Goal: Book appointment/travel/reservation

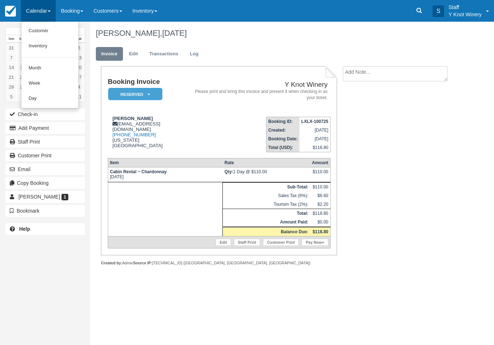
click at [44, 34] on link "Customer" at bounding box center [49, 31] width 57 height 15
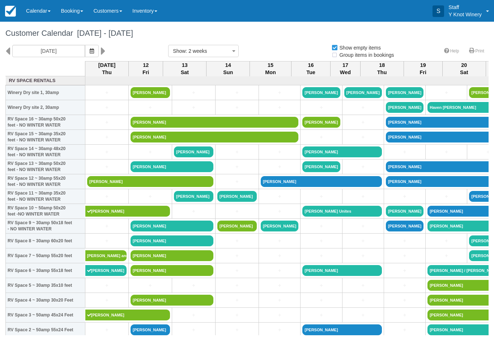
select select
click at [85, 45] on button "button" at bounding box center [92, 51] width 14 height 12
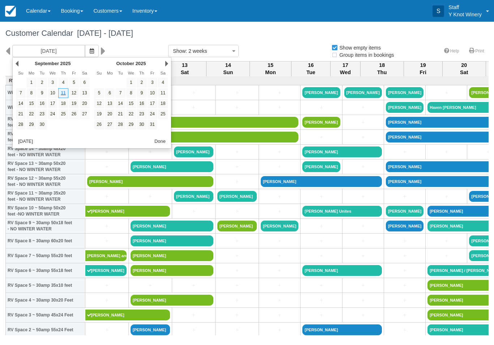
click at [90, 53] on icon "button" at bounding box center [92, 50] width 4 height 5
select select
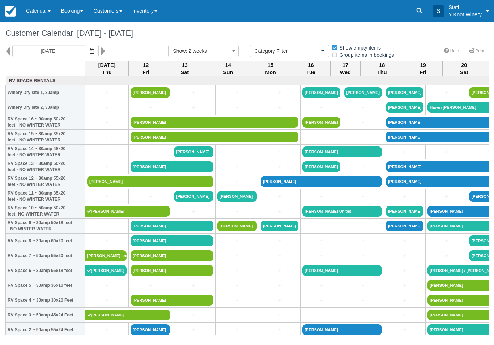
click at [90, 48] on icon "button" at bounding box center [92, 50] width 4 height 5
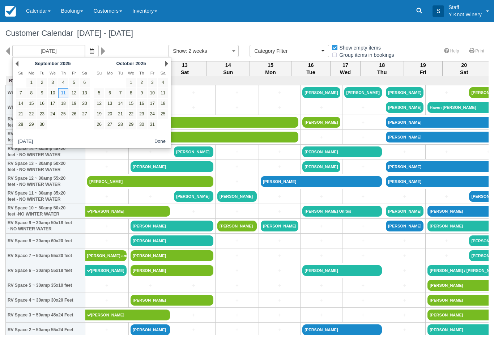
click at [84, 115] on link "27" at bounding box center [85, 114] width 10 height 10
type input "09/27/25"
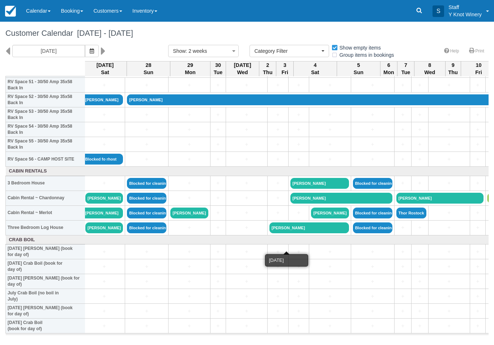
scroll to position [779, 0]
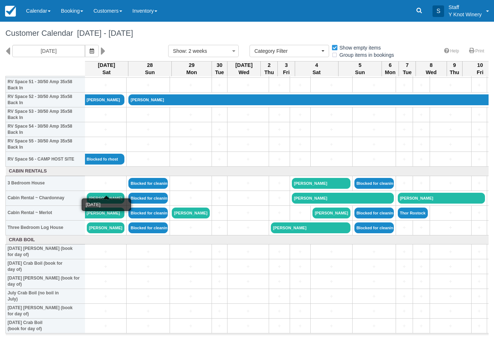
click at [98, 187] on link "+" at bounding box center [106, 183] width 38 height 8
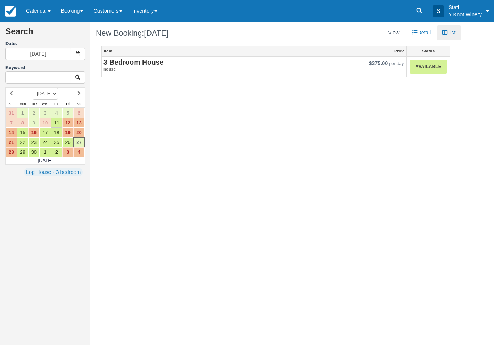
click at [426, 69] on link "Available" at bounding box center [428, 67] width 37 height 14
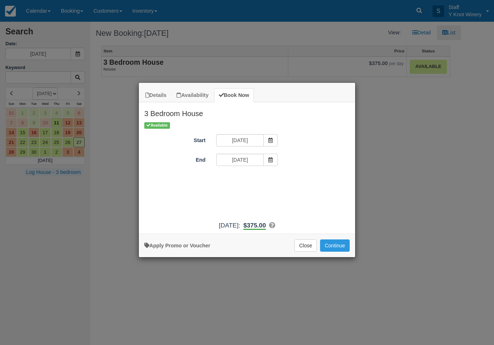
click at [339, 251] on button "Continue" at bounding box center [335, 245] width 30 height 12
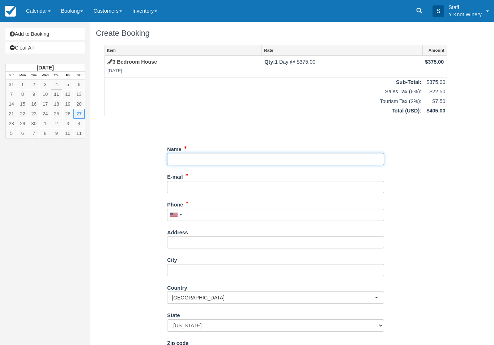
click at [190, 159] on input "Name" at bounding box center [275, 159] width 217 height 12
type input "[PERSON_NAME]"
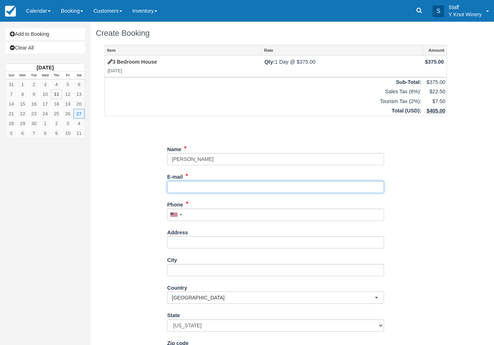
click at [191, 187] on input "E-mail" at bounding box center [275, 187] width 217 height 12
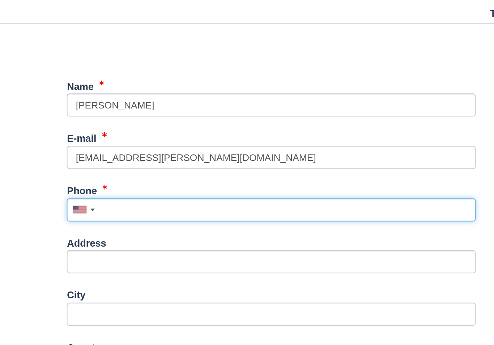
click at [167, 209] on input "Phone" at bounding box center [275, 215] width 217 height 12
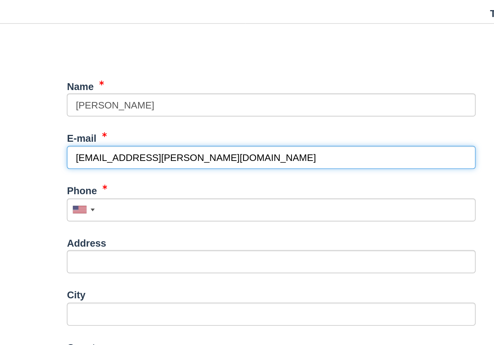
click at [167, 181] on input "d.mrs.carter.2012@gmail.com" at bounding box center [275, 187] width 217 height 12
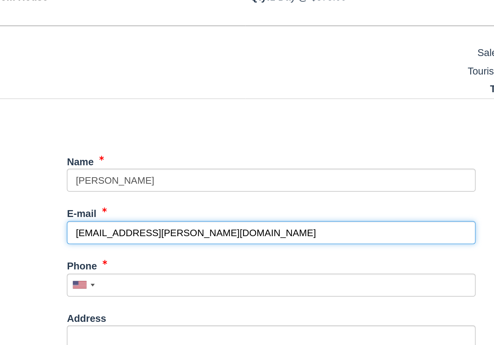
type input "[EMAIL_ADDRESS][PERSON_NAME][DOMAIN_NAME]"
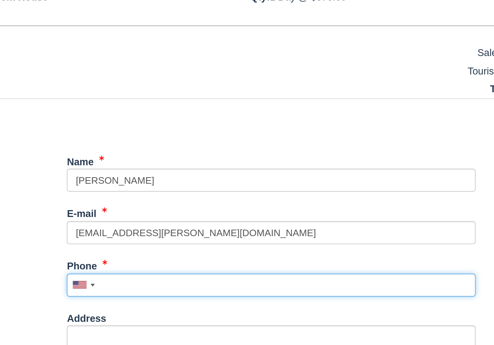
click at [167, 209] on input "Phone" at bounding box center [275, 215] width 217 height 12
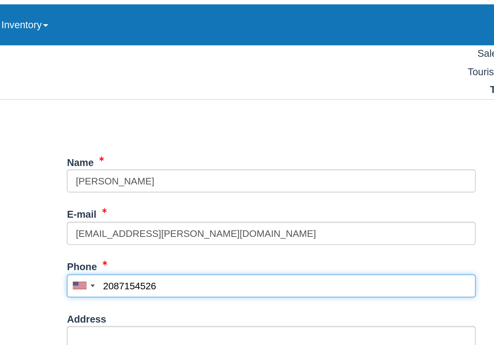
scroll to position [63, 0]
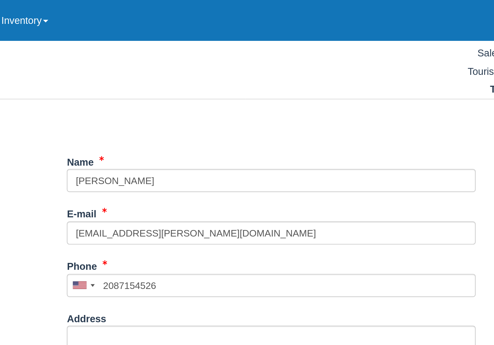
click at [167, 336] on button "Continue" at bounding box center [184, 342] width 35 height 12
type input "+12087154526"
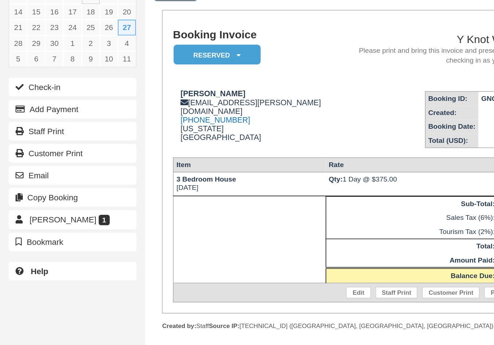
click at [44, 122] on button "Add Payment" at bounding box center [45, 128] width 80 height 12
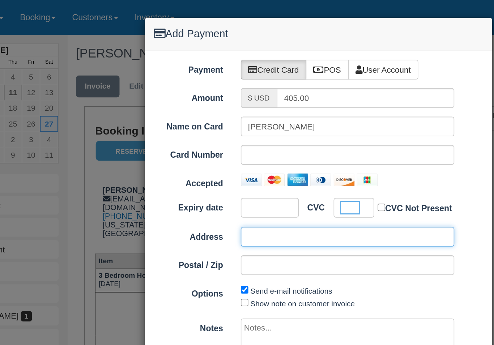
click at [199, 147] on input "Address" at bounding box center [265, 147] width 133 height 12
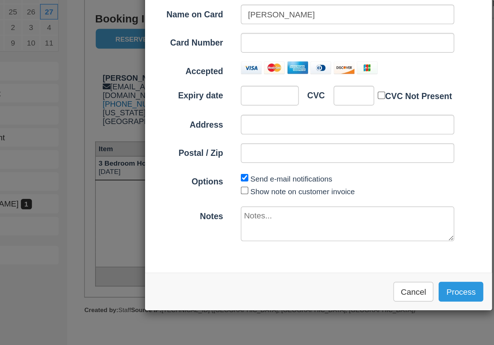
click at [322, 246] on button "Process" at bounding box center [336, 252] width 28 height 12
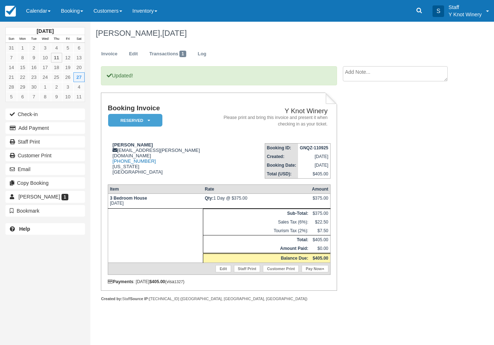
click at [49, 132] on button "Add Payment" at bounding box center [45, 128] width 80 height 12
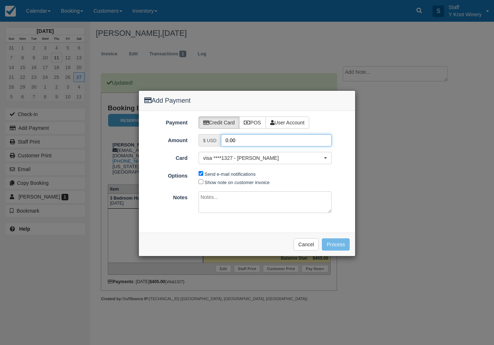
click at [243, 140] on input "0.00" at bounding box center [276, 140] width 111 height 12
click at [230, 136] on input "0.00" at bounding box center [276, 140] width 111 height 12
click at [235, 141] on input "4050.00" at bounding box center [276, 140] width 111 height 12
type input "405.00"
click at [309, 242] on button "Cancel" at bounding box center [306, 244] width 25 height 12
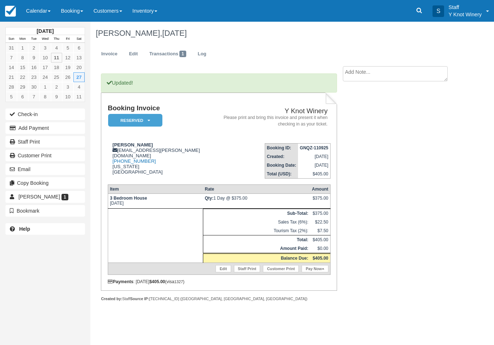
click at [51, 131] on button "Add Payment" at bounding box center [45, 128] width 80 height 12
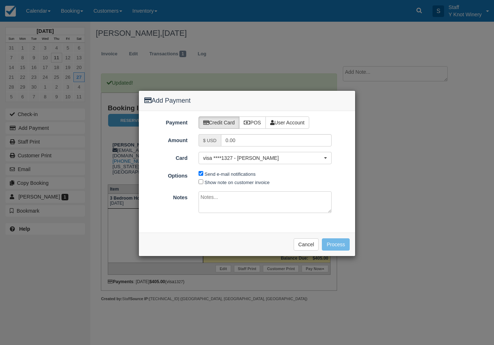
click at [329, 156] on button "visa ****1327 - Stephanie Carter" at bounding box center [265, 158] width 133 height 12
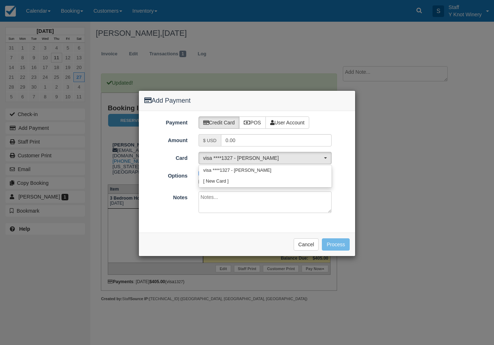
click at [309, 244] on div at bounding box center [247, 173] width 217 height 166
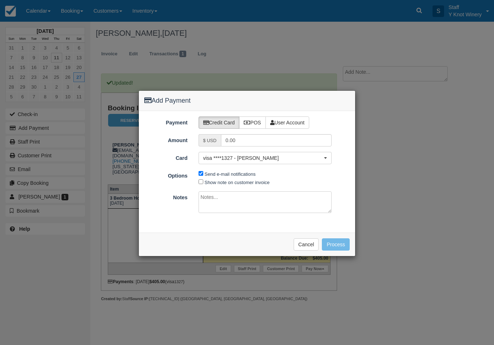
click at [381, 171] on div "Add Payment Payment Credit Card POS User Account Amount $ USD 0.00 Card visa **…" at bounding box center [247, 172] width 494 height 345
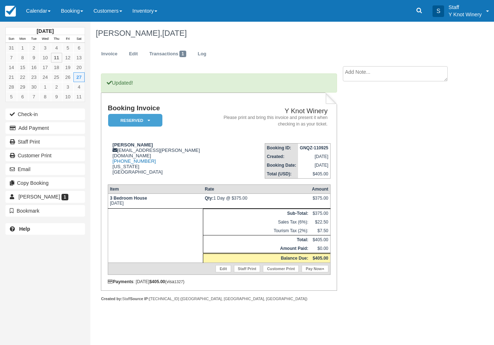
click at [46, 129] on button "Add Payment" at bounding box center [45, 128] width 80 height 12
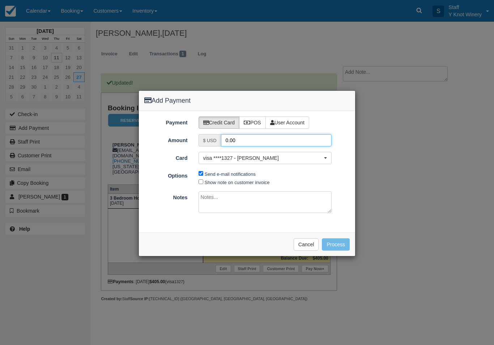
click at [229, 141] on input "0.00" at bounding box center [276, 140] width 111 height 12
click at [309, 244] on button "Cancel" at bounding box center [306, 244] width 25 height 12
